Goal: Complete application form

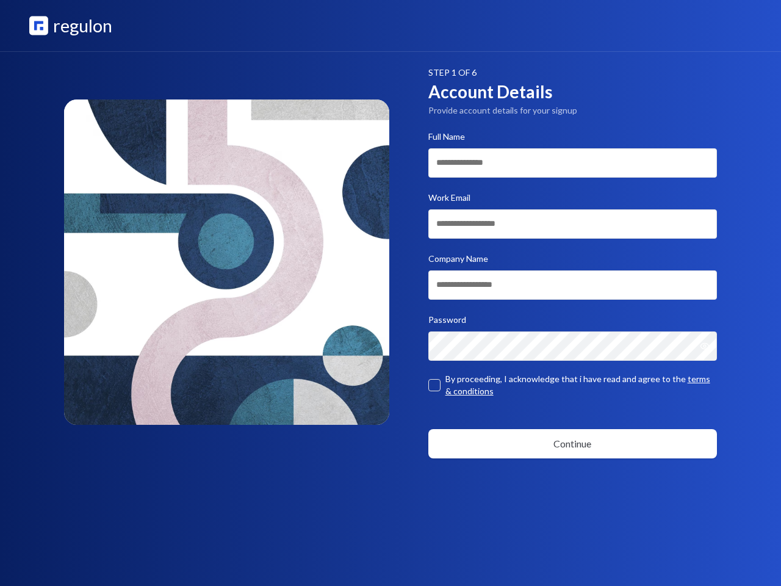
click at [708, 346] on icon "Show password" at bounding box center [705, 345] width 8 height 5
click at [434, 385] on button "button" at bounding box center [434, 385] width 12 height 12
click at [573, 443] on button "Continue" at bounding box center [572, 443] width 289 height 29
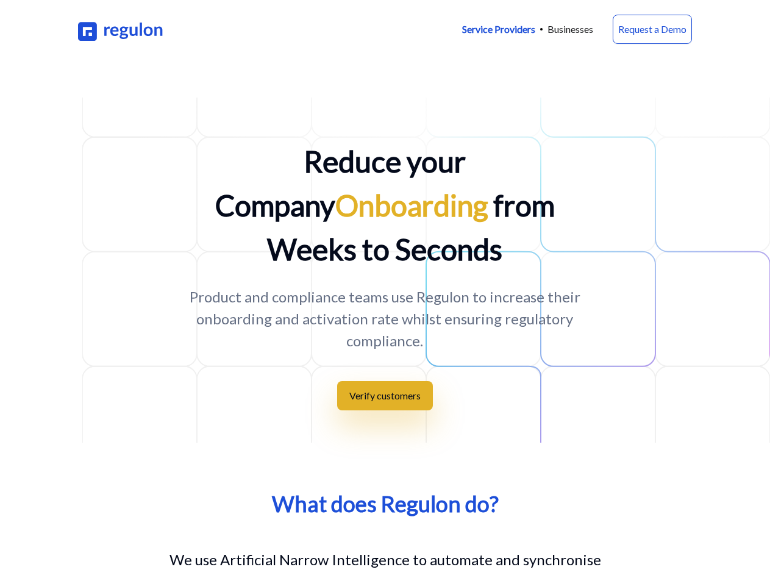
click at [385, 381] on button "Verify customers" at bounding box center [385, 395] width 96 height 29
